Goal: Find specific page/section: Find specific page/section

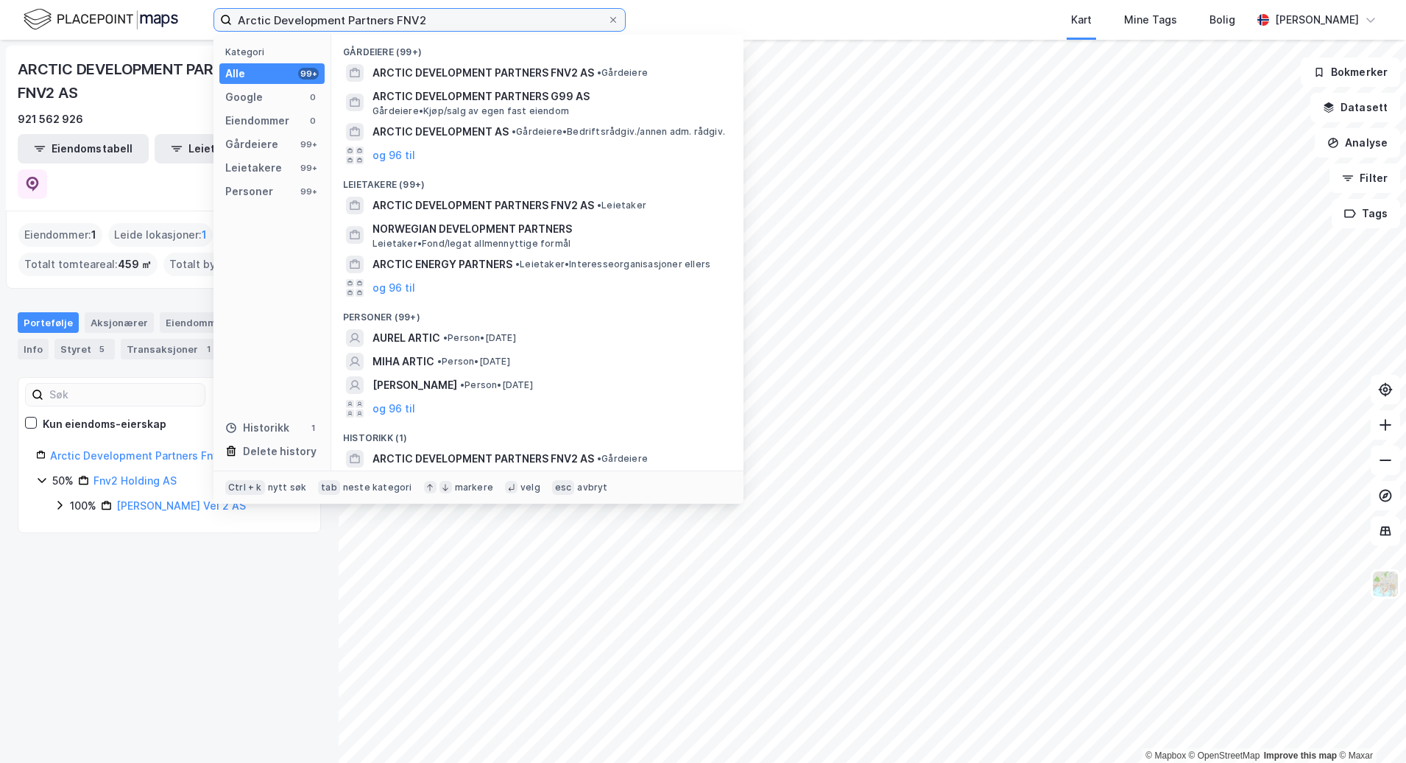
drag, startPoint x: 439, startPoint y: 17, endPoint x: 91, endPoint y: 23, distance: 348.3
click at [91, 23] on div "Arctic Development Partners FNV2 Kategori Alle 99+ Google 0 Eiendommer 0 Gårdei…" at bounding box center [703, 20] width 1406 height 40
paste input "[PERSON_NAME] vei"
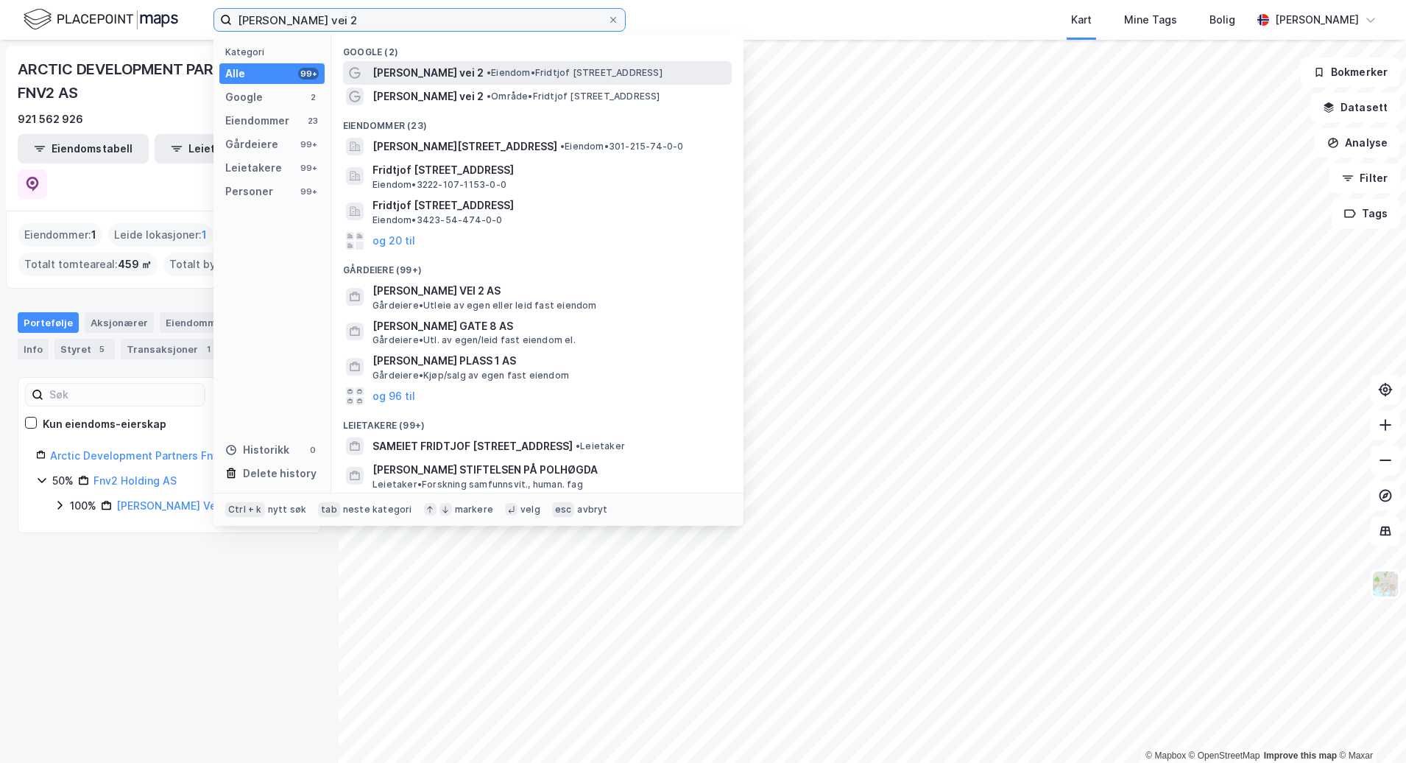
type input "[PERSON_NAME] vei 2"
click at [467, 70] on span "[PERSON_NAME] vei 2" at bounding box center [427, 73] width 111 height 18
